Goal: Find specific page/section: Find specific page/section

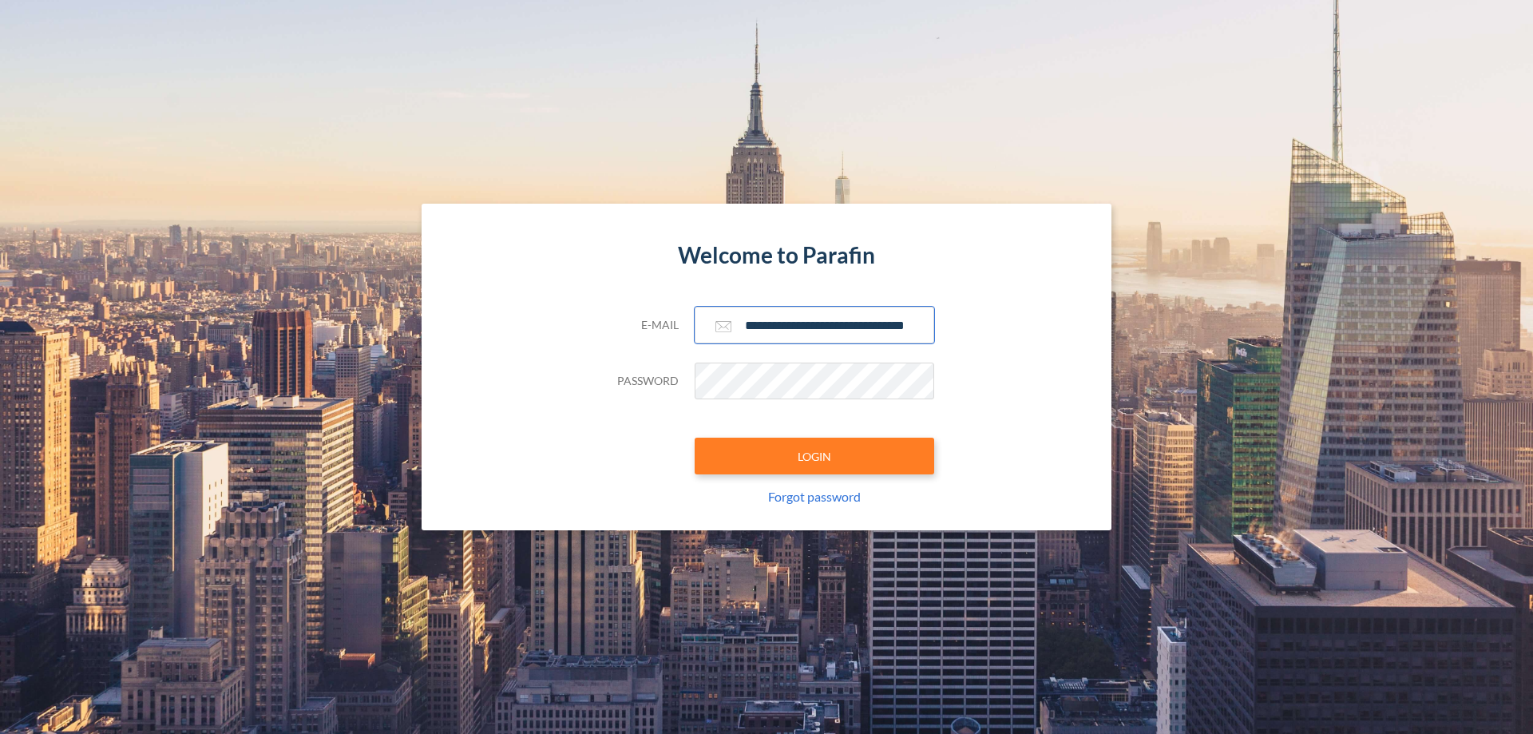
scroll to position [0, 26]
type input "**********"
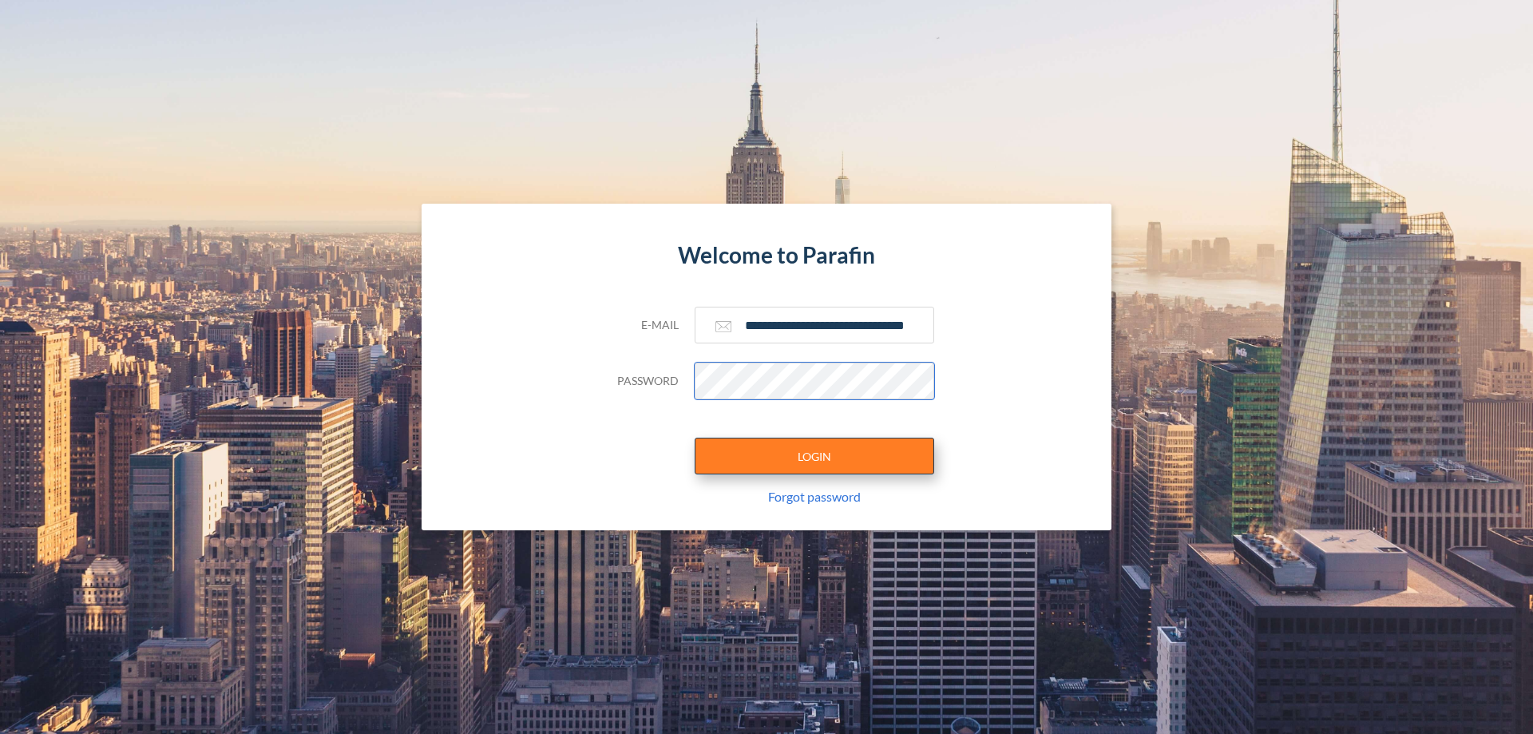
scroll to position [0, 0]
click at [814, 456] on button "LOGIN" at bounding box center [813, 455] width 239 height 37
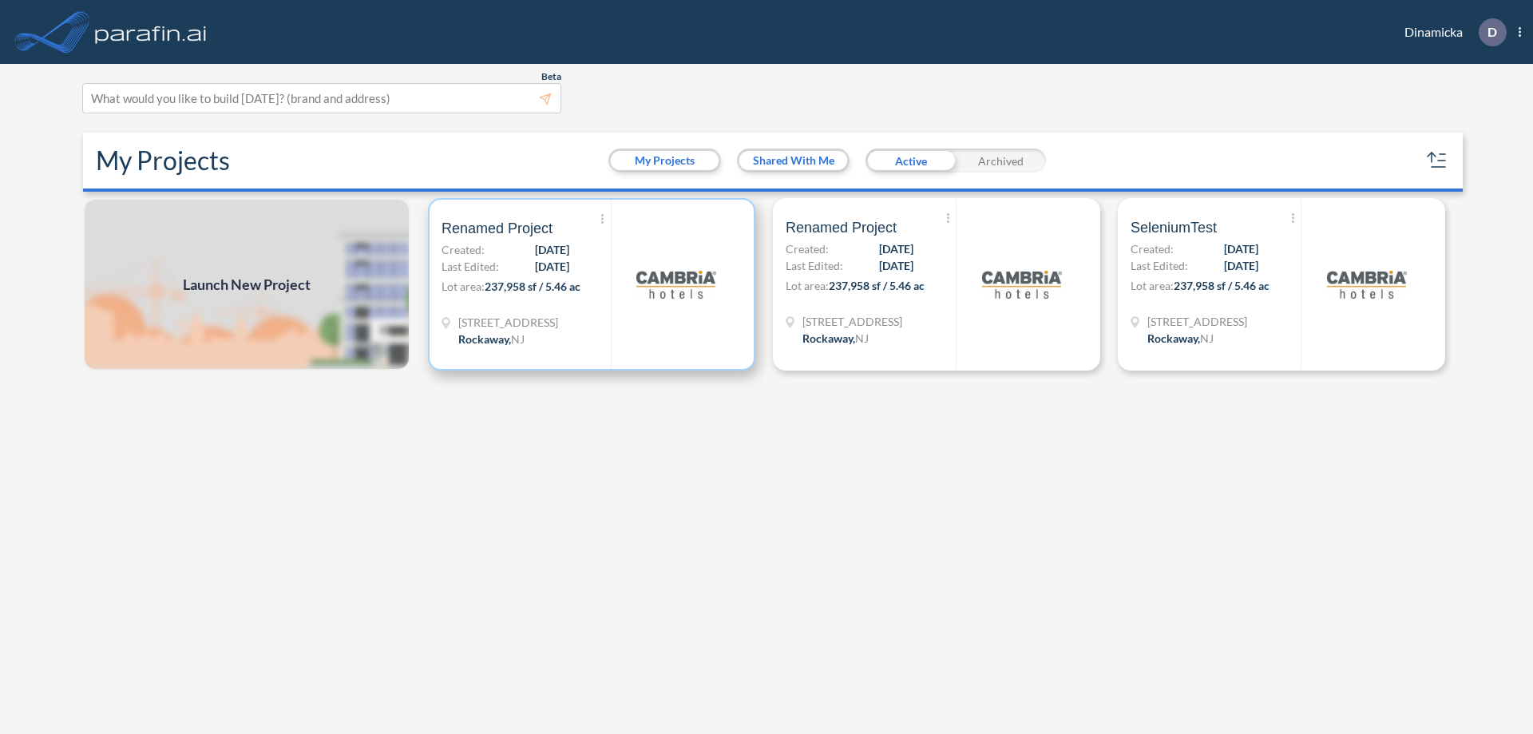
scroll to position [4, 0]
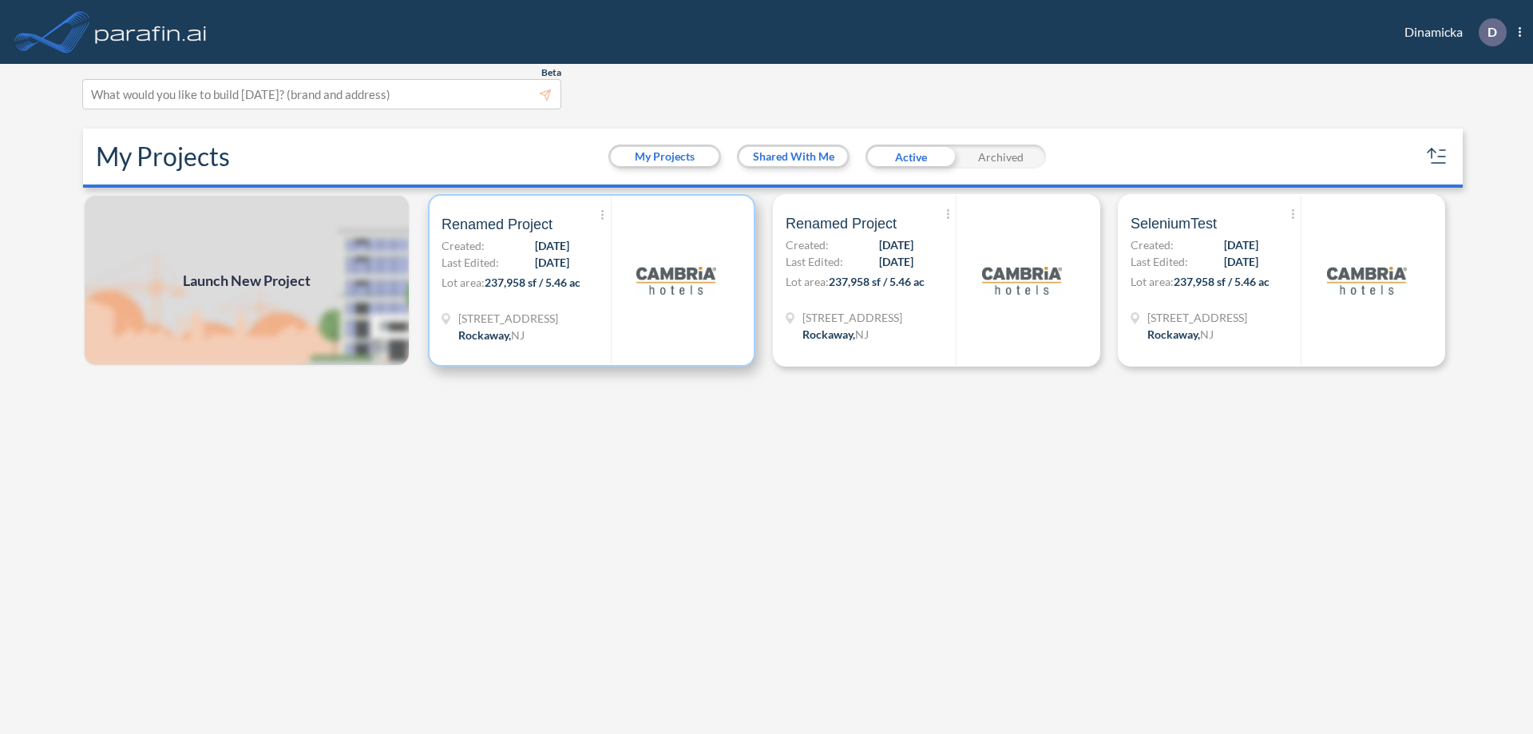
click at [591, 280] on p "Lot area: 237,958 sf / 5.46 ac" at bounding box center [525, 285] width 169 height 23
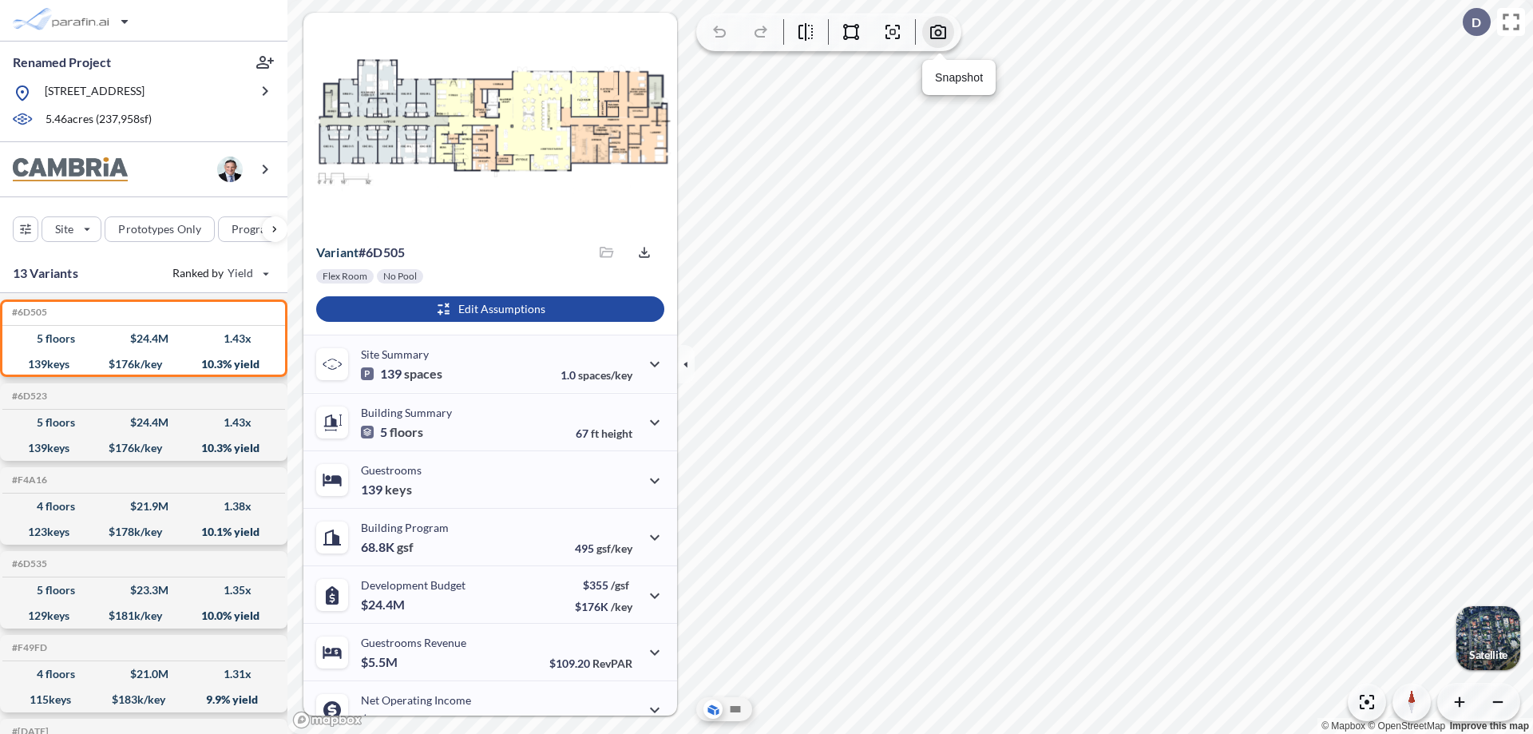
click at [938, 32] on icon "button" at bounding box center [937, 31] width 19 height 19
